Goal: Task Accomplishment & Management: Manage account settings

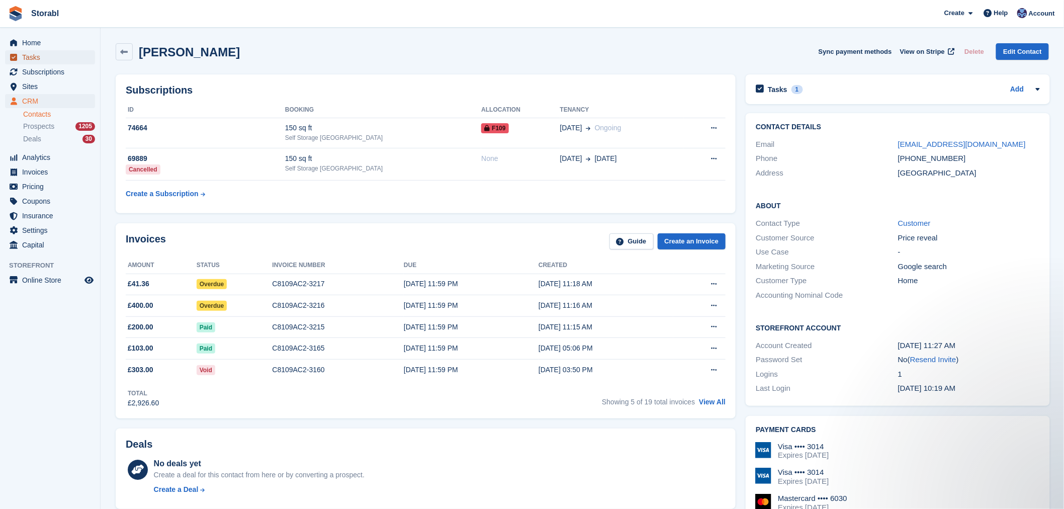
click at [29, 61] on span "Tasks" at bounding box center [52, 57] width 60 height 14
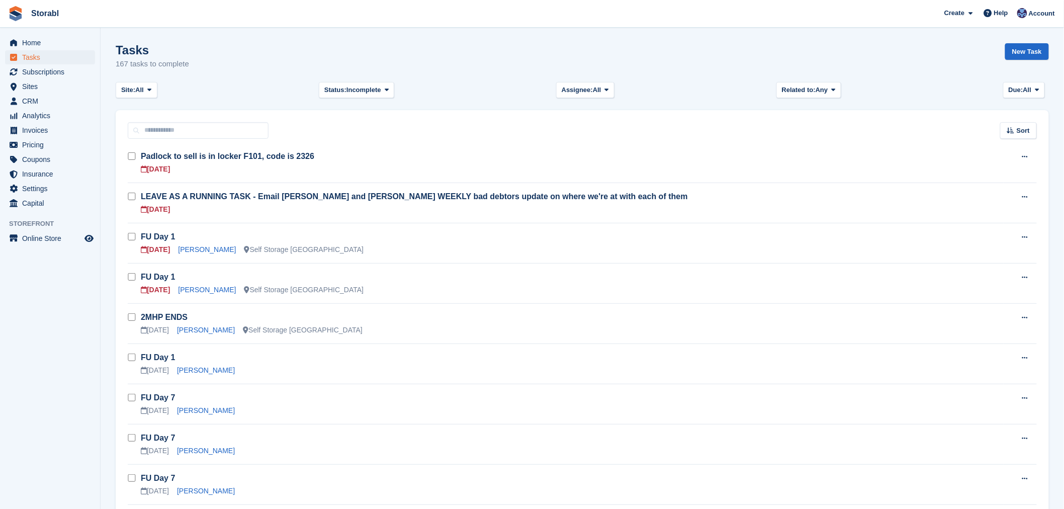
click at [198, 255] on td "FU Day 1 25 Sep Steve Lant Self Storage Scunthorpe" at bounding box center [572, 243] width 863 height 40
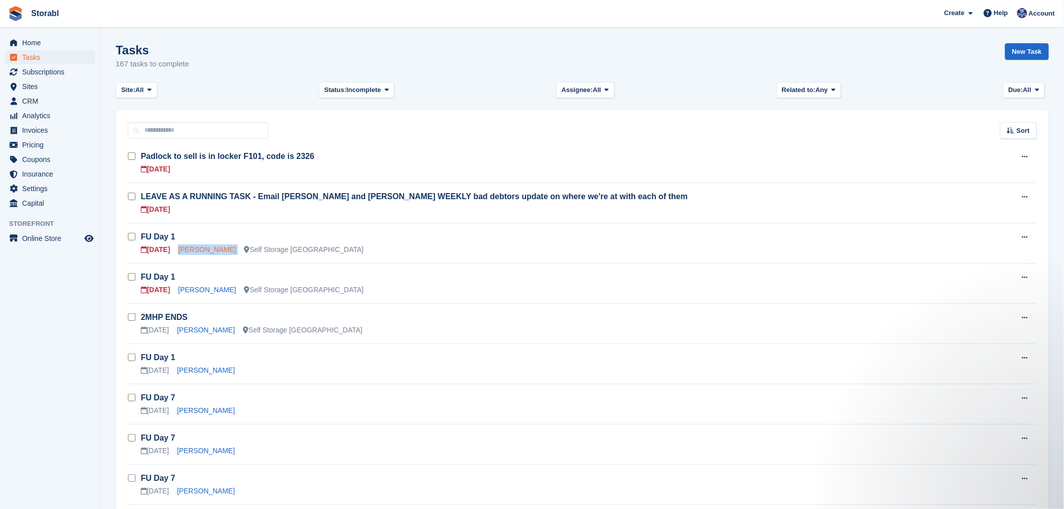
click at [199, 252] on link "Steve Lant" at bounding box center [207, 249] width 58 height 8
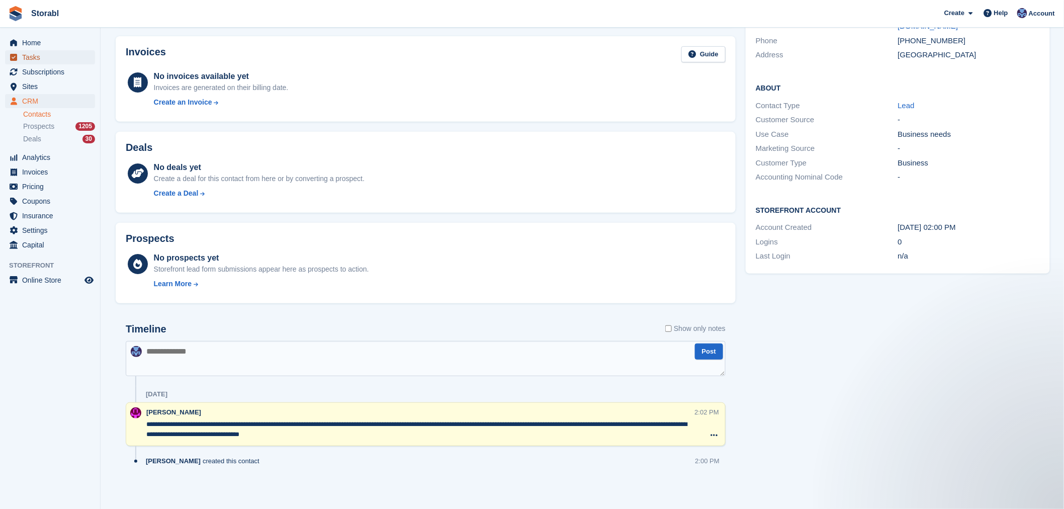
click at [42, 58] on span "Tasks" at bounding box center [52, 57] width 60 height 14
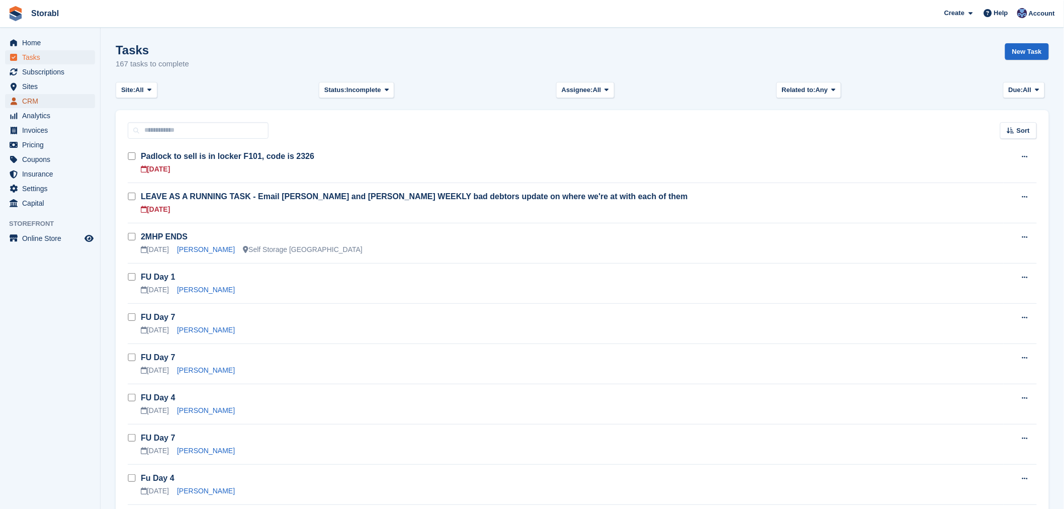
click at [53, 96] on span "CRM" at bounding box center [52, 101] width 60 height 14
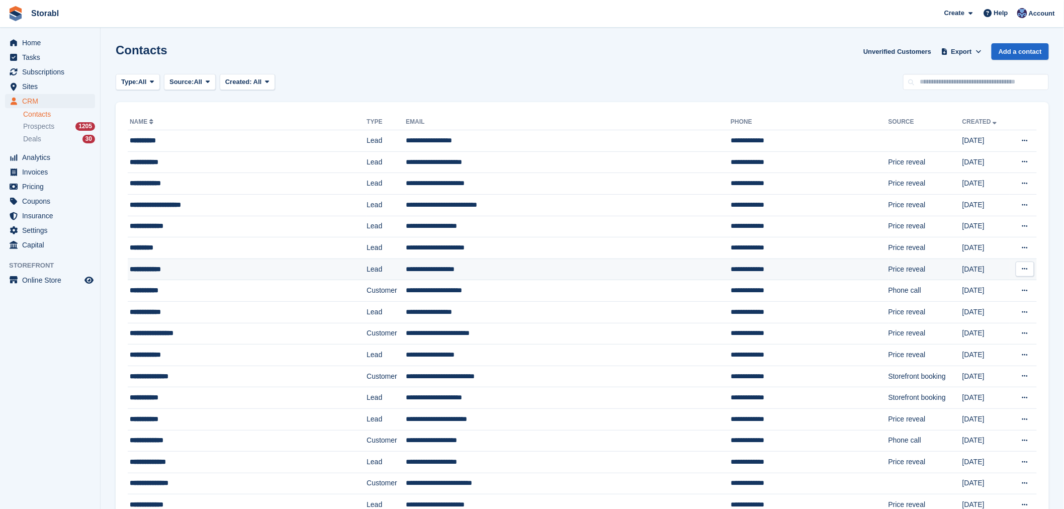
click at [194, 263] on td "**********" at bounding box center [247, 270] width 239 height 22
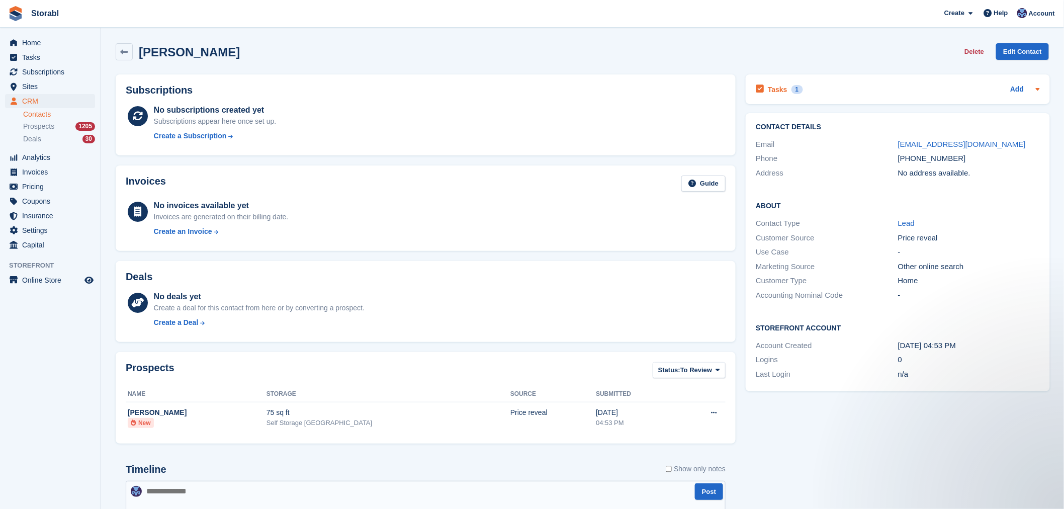
click at [890, 92] on div "Tasks 1 Add" at bounding box center [898, 90] width 284 height 14
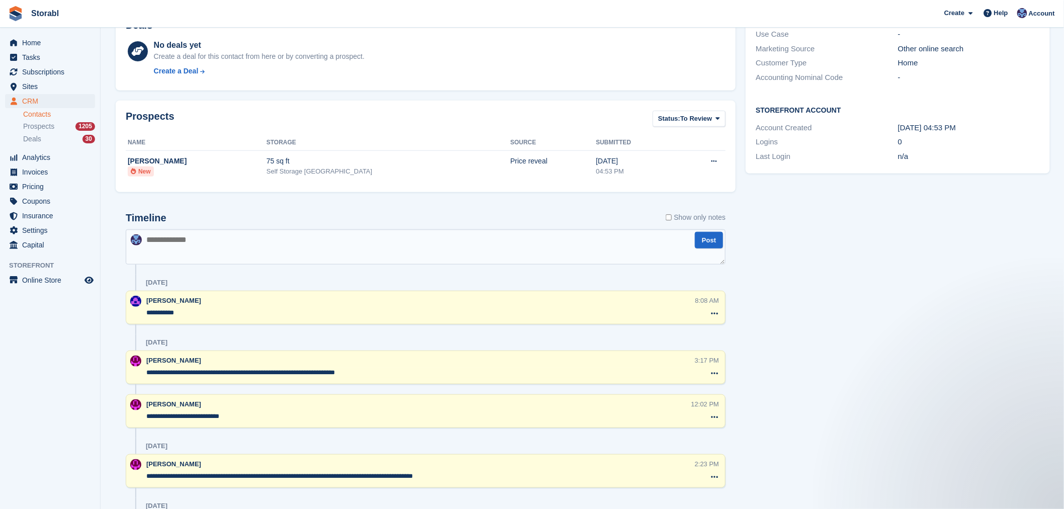
scroll to position [391, 0]
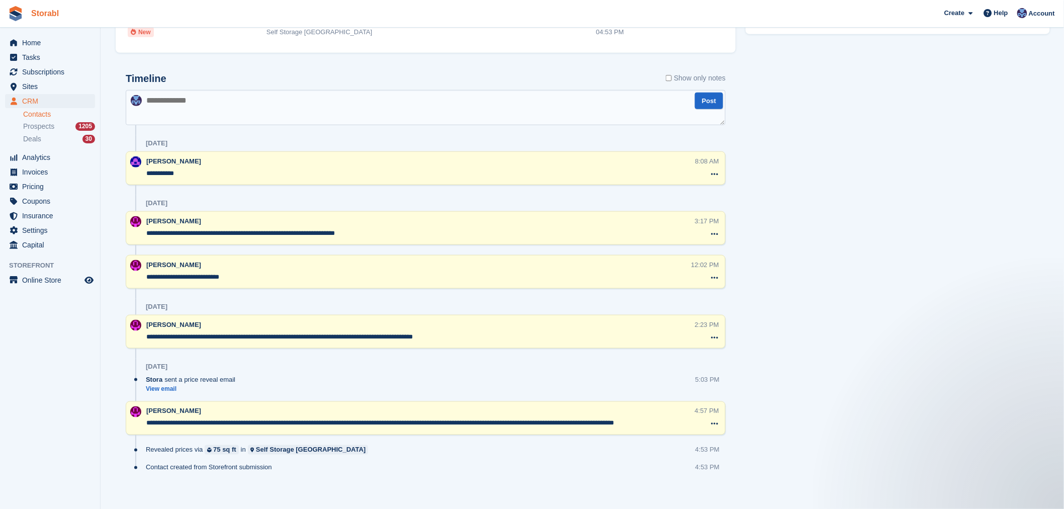
click at [43, 14] on link "Storabl" at bounding box center [45, 13] width 36 height 17
